Goal: Check status

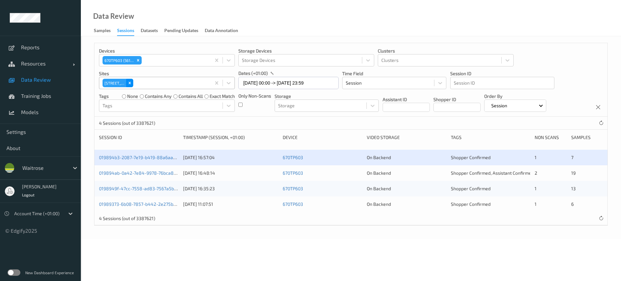
click at [128, 81] on icon "Remove 670 Mill Hill" at bounding box center [130, 83] width 5 height 5
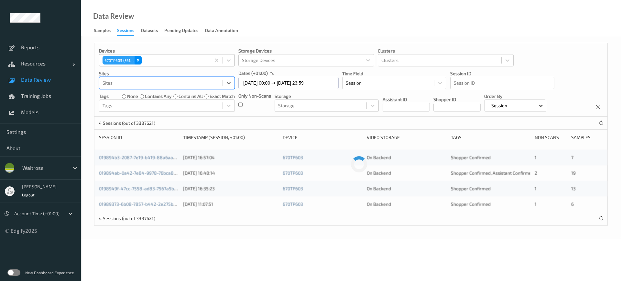
click at [138, 60] on icon "Remove 670TP603 (5616)" at bounding box center [138, 60] width 2 height 2
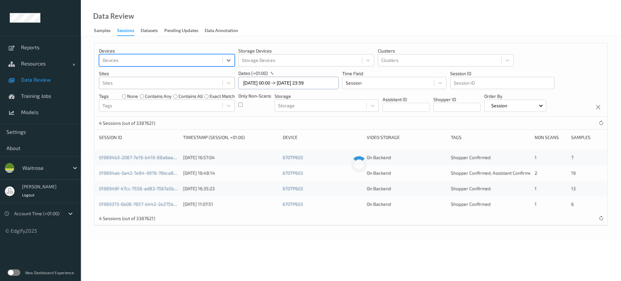
click at [249, 80] on input "[DATE] 00:00 -> [DATE] 23:59" at bounding box center [289, 83] width 100 height 12
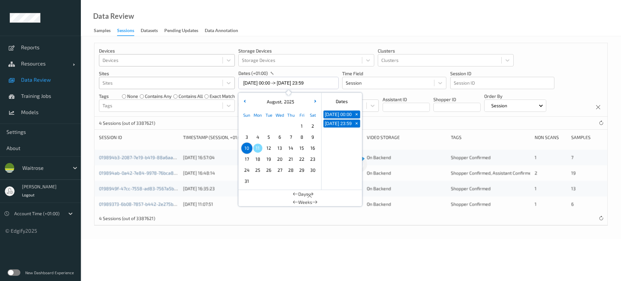
click at [290, 136] on span "7" at bounding box center [290, 136] width 9 height 9
type input "[DATE] 00:00 -> [DATE] 23:59"
click at [116, 84] on div at bounding box center [161, 83] width 117 height 8
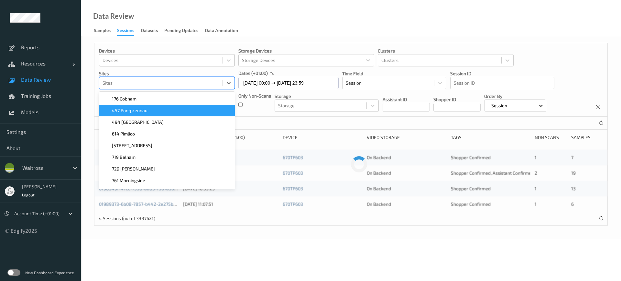
click at [145, 113] on span "457 Pontprennau" at bounding box center [130, 110] width 36 height 6
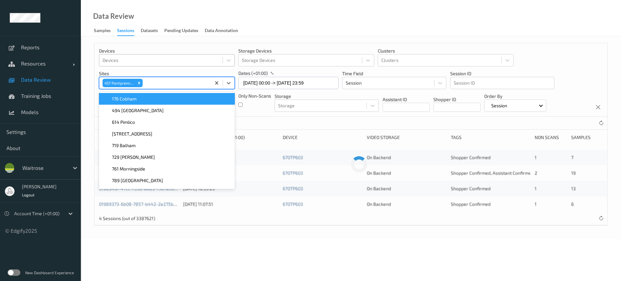
click at [268, 21] on div "Data Review Samples Sessions Datasets Pending Updates Data Annotation" at bounding box center [351, 18] width 541 height 36
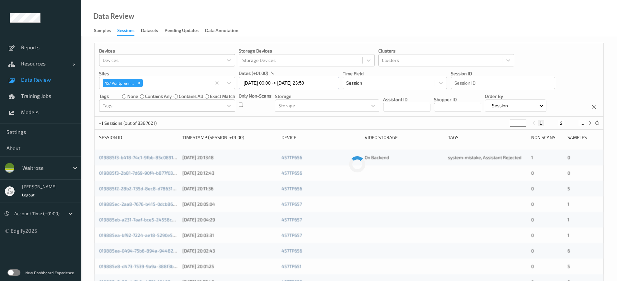
click at [189, 107] on div at bounding box center [161, 106] width 117 height 8
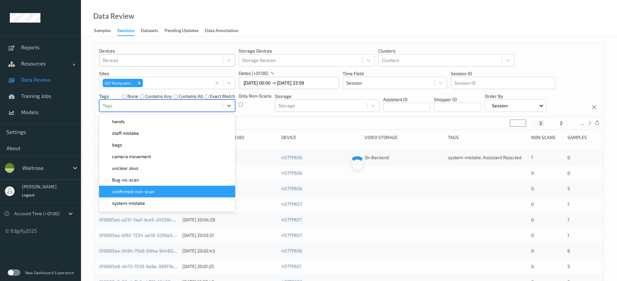
click at [174, 189] on div "confirmed-non-scan" at bounding box center [167, 191] width 128 height 6
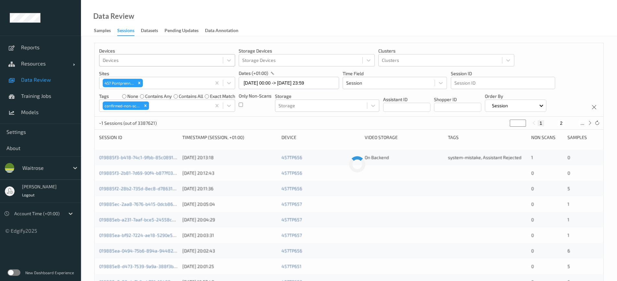
click at [317, 27] on div "Data Review Samples Sessions Datasets Pending Updates Data Annotation" at bounding box center [349, 18] width 536 height 36
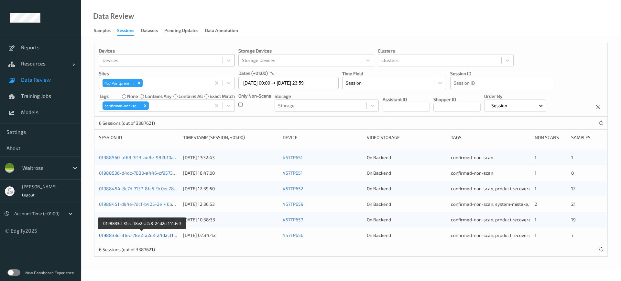
click at [161, 232] on link "0198833d-31ec-78e2-a2c3-24d2cf141d49" at bounding box center [142, 235] width 87 height 6
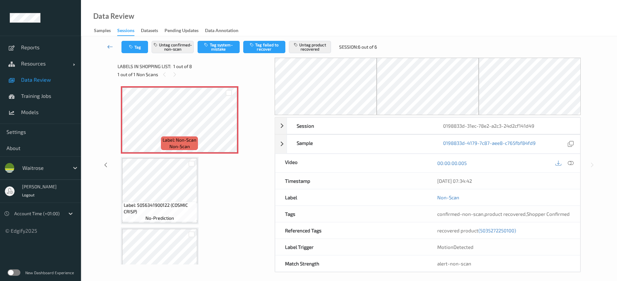
click at [109, 46] on icon at bounding box center [110, 46] width 6 height 6
